Goal: Information Seeking & Learning: Learn about a topic

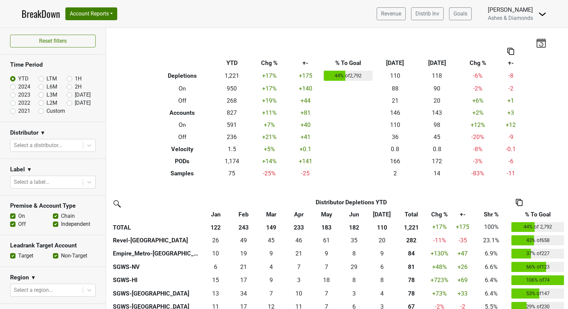
click at [75, 102] on label "Aug '25" at bounding box center [83, 103] width 16 height 8
click at [69, 102] on input "Aug '25" at bounding box center [80, 102] width 27 height 7
radio input "true"
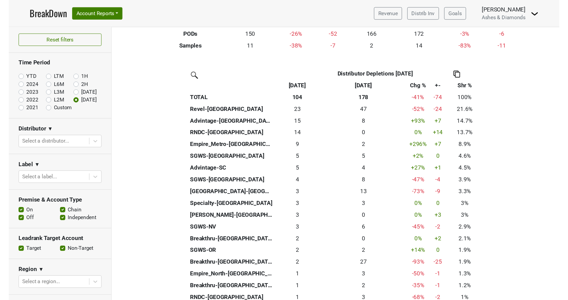
scroll to position [127, 0]
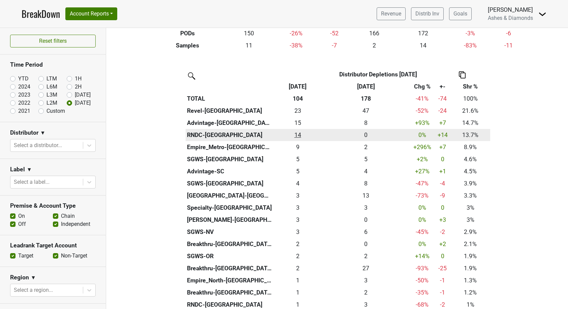
click at [296, 133] on div "14.251 14" at bounding box center [297, 135] width 45 height 9
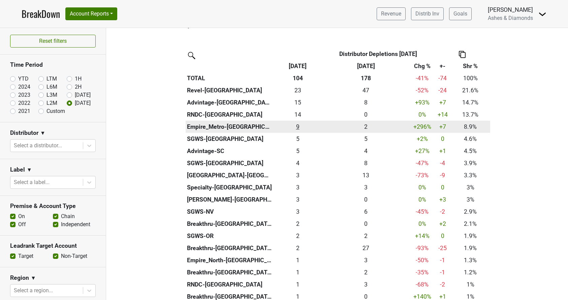
click at [299, 126] on div "9.25 9" at bounding box center [297, 126] width 45 height 9
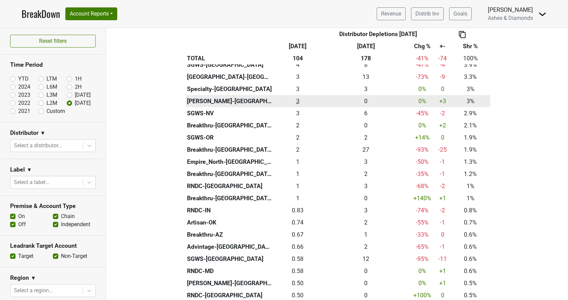
scroll to position [246, 0]
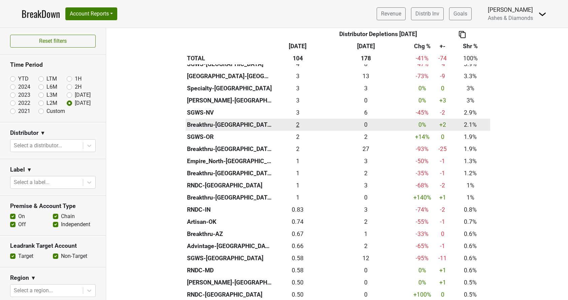
click at [297, 122] on div "2.167 2" at bounding box center [297, 124] width 45 height 9
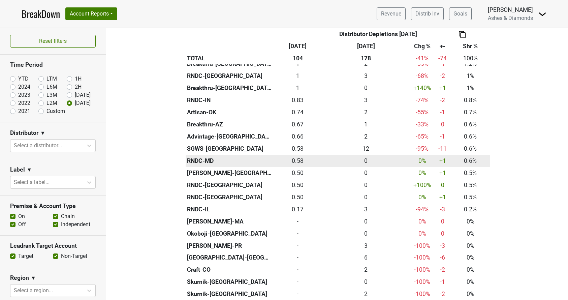
scroll to position [356, 0]
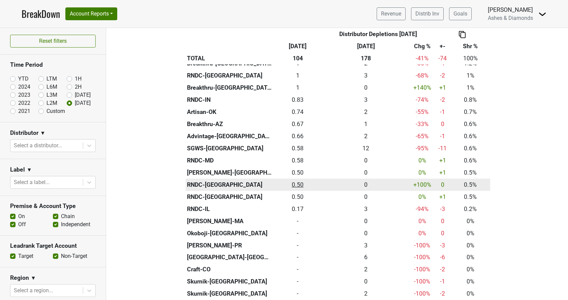
click at [301, 180] on div "0.5 0.50" at bounding box center [297, 184] width 45 height 9
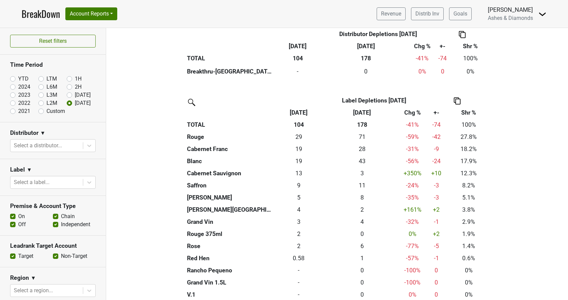
scroll to position [618, 0]
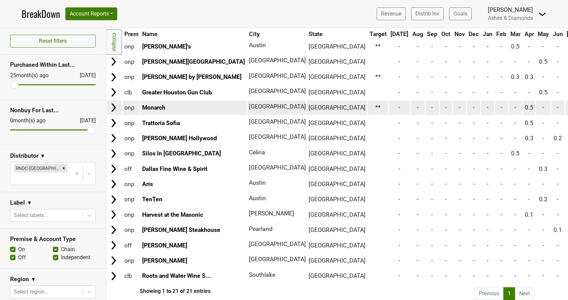
scroll to position [128, 0]
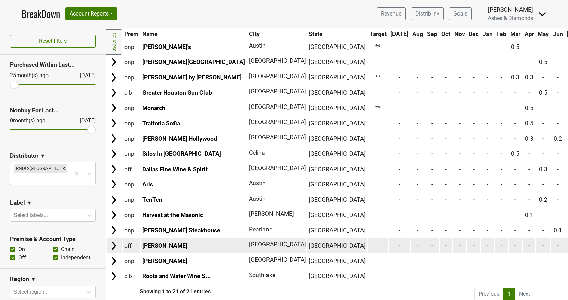
click at [168, 242] on link "Charlie Liquor" at bounding box center [164, 245] width 45 height 7
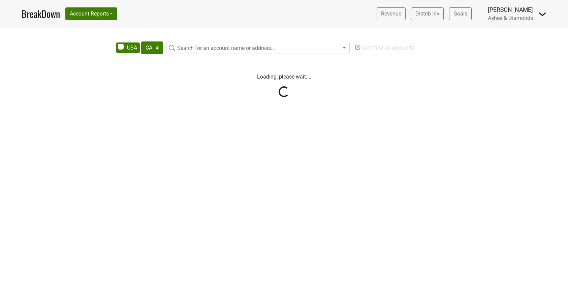
select select "CA"
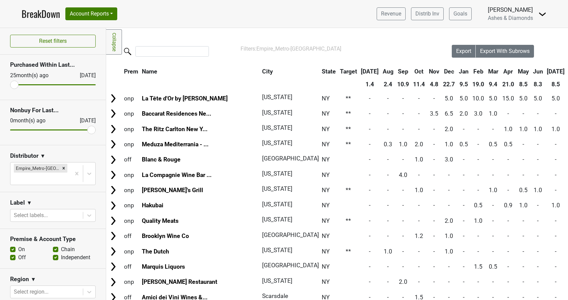
scroll to position [0, 0]
click at [34, 15] on link "BreakDown" at bounding box center [41, 14] width 38 height 14
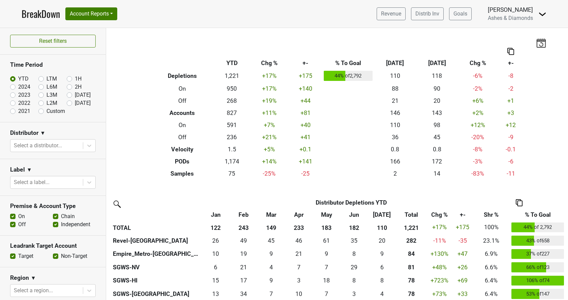
click at [75, 103] on label "[DATE]" at bounding box center [83, 103] width 16 height 8
click at [70, 103] on input "[DATE]" at bounding box center [80, 102] width 27 height 7
radio input "true"
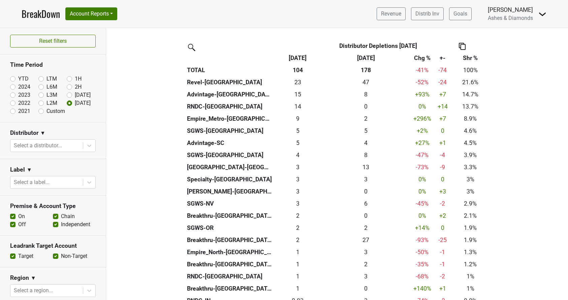
scroll to position [161, 0]
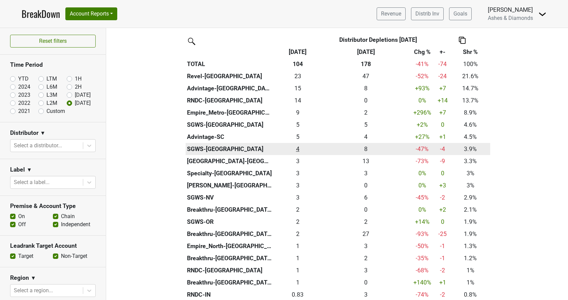
click at [295, 146] on div "4.085 4" at bounding box center [297, 148] width 45 height 9
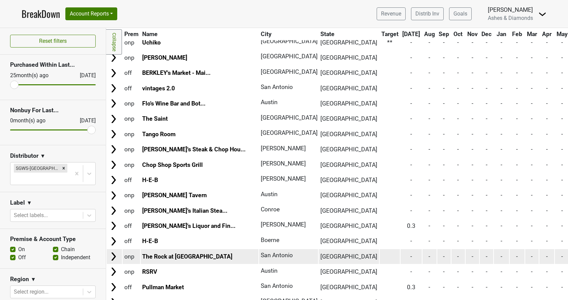
scroll to position [2530, 0]
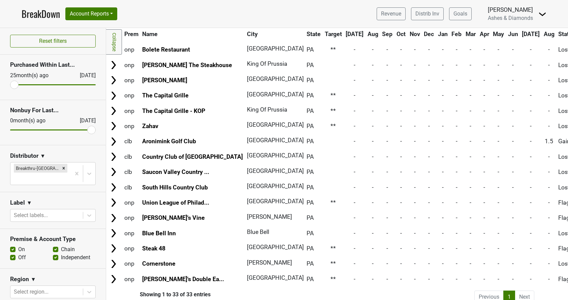
scroll to position [308, 0]
